Goal: Information Seeking & Learning: Learn about a topic

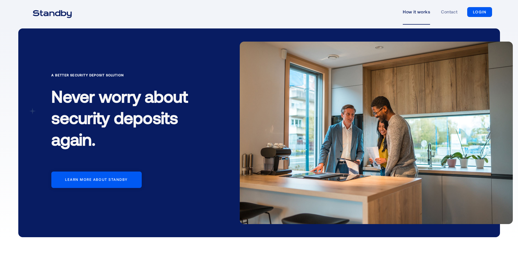
click at [420, 13] on link "How it works" at bounding box center [416, 11] width 27 height 25
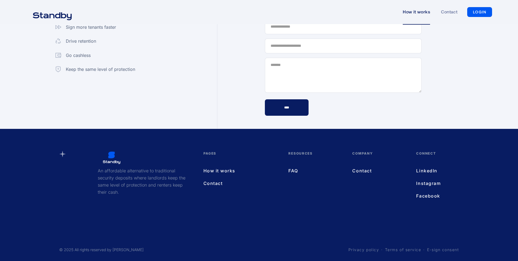
scroll to position [1501, 0]
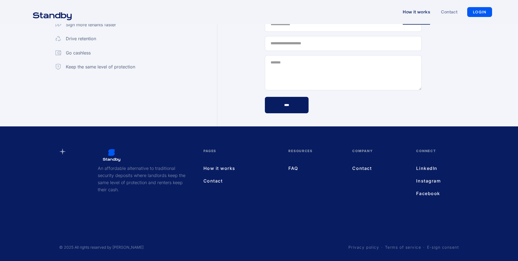
click at [293, 165] on link "FAQ" at bounding box center [315, 167] width 53 height 7
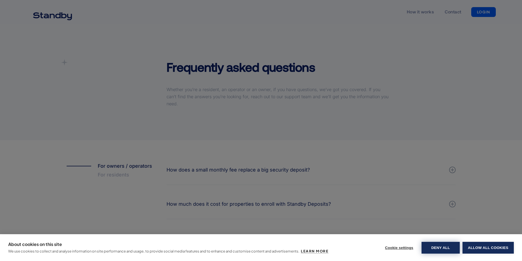
click at [439, 247] on button "Deny all" at bounding box center [441, 248] width 38 height 12
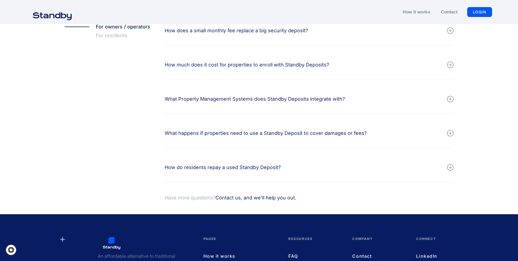
scroll to position [140, 0]
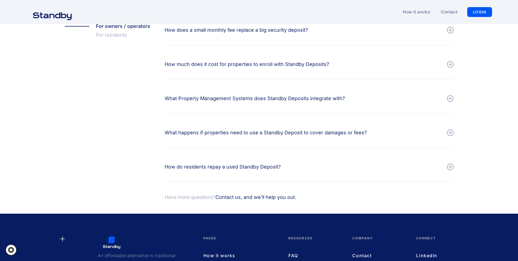
click at [451, 63] on div at bounding box center [450, 64] width 1 height 3
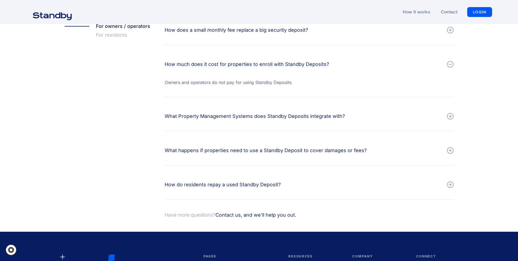
click at [450, 118] on div at bounding box center [450, 116] width 7 height 7
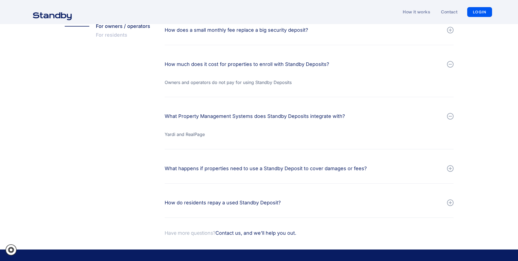
click at [453, 170] on div at bounding box center [450, 168] width 7 height 7
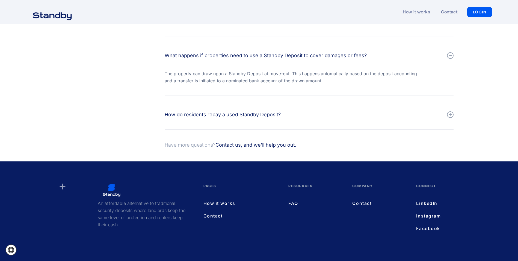
scroll to position [287, 0]
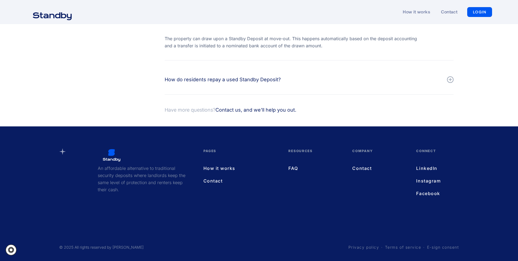
click at [360, 167] on link "Contact" at bounding box center [378, 167] width 53 height 7
